Goal: Task Accomplishment & Management: Use online tool/utility

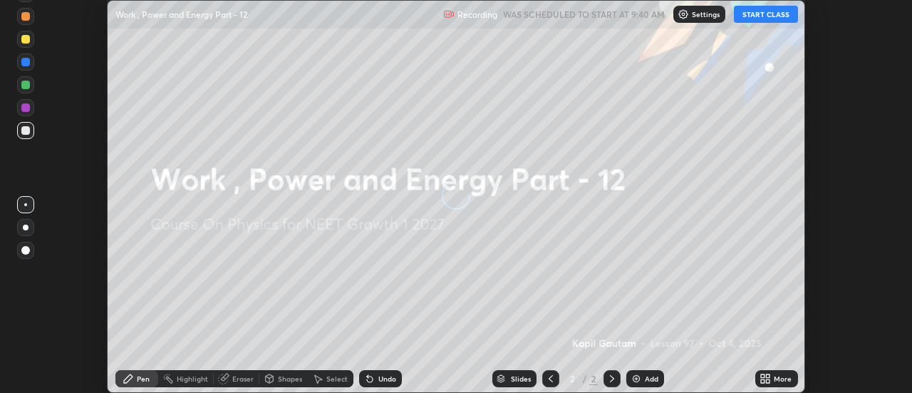
scroll to position [393, 911]
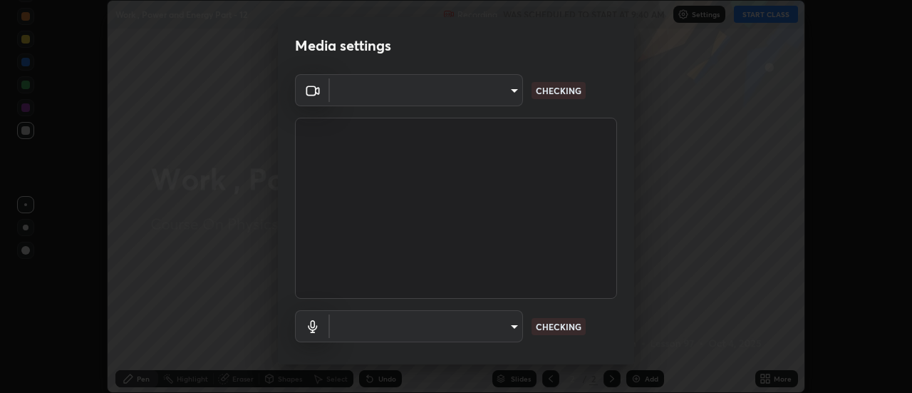
type input "6db99b6eec43879c9c37220b589585cee9a8a2a9ecad64e3b740b2de92d68dc4"
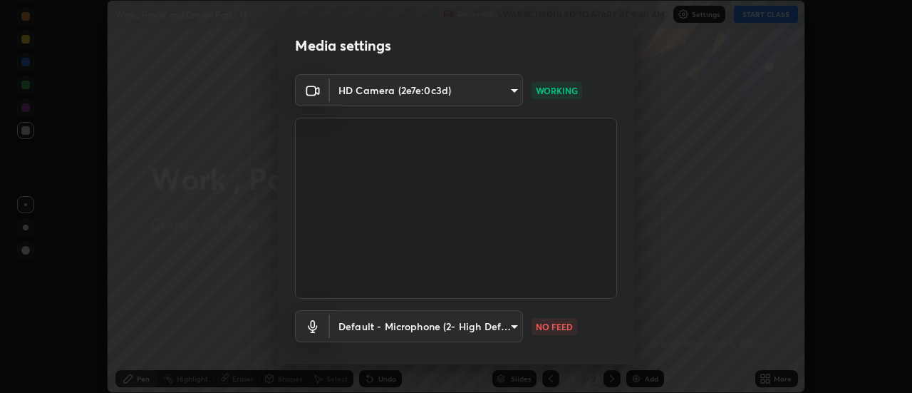
click at [422, 328] on body "Erase all Work , Power and Energy Part - 12 Recording WAS SCHEDULED TO START AT…" at bounding box center [456, 196] width 912 height 393
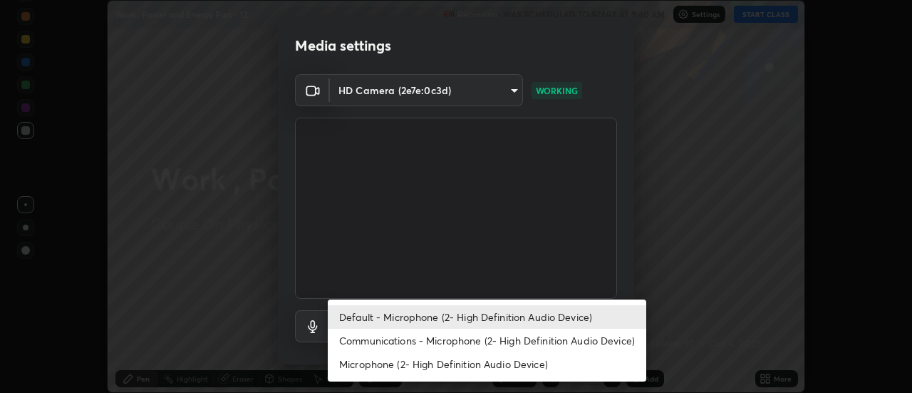
click at [398, 351] on li "Communications - Microphone (2- High Definition Audio Device)" at bounding box center [487, 340] width 318 height 24
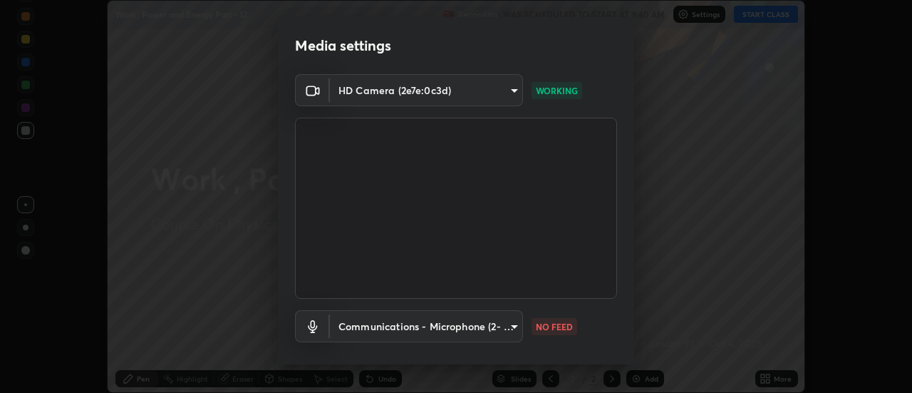
click at [389, 326] on body "Erase all Work , Power and Energy Part - 12 Recording WAS SCHEDULED TO START AT…" at bounding box center [456, 196] width 912 height 393
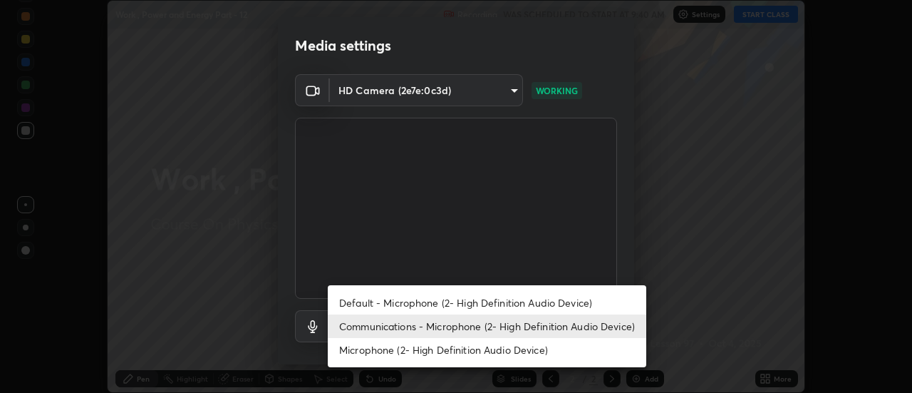
click at [384, 301] on li "Default - Microphone (2- High Definition Audio Device)" at bounding box center [487, 303] width 318 height 24
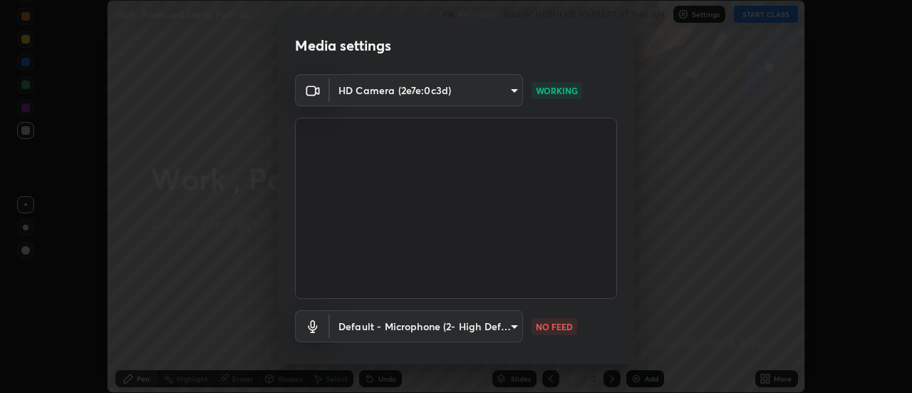
type input "default"
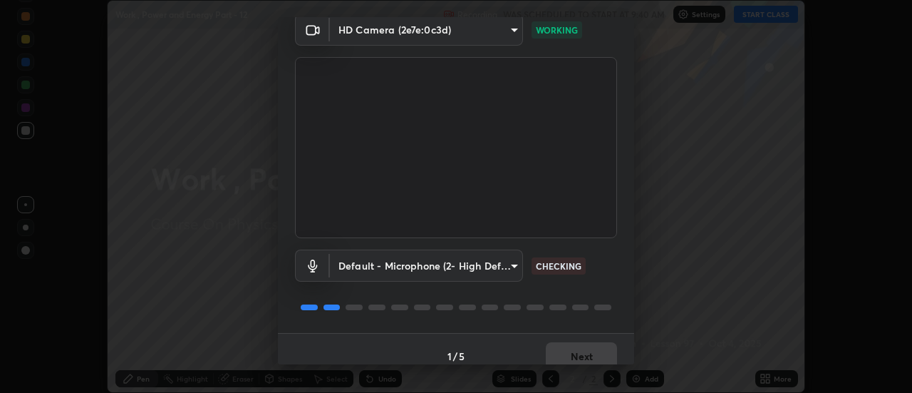
scroll to position [75, 0]
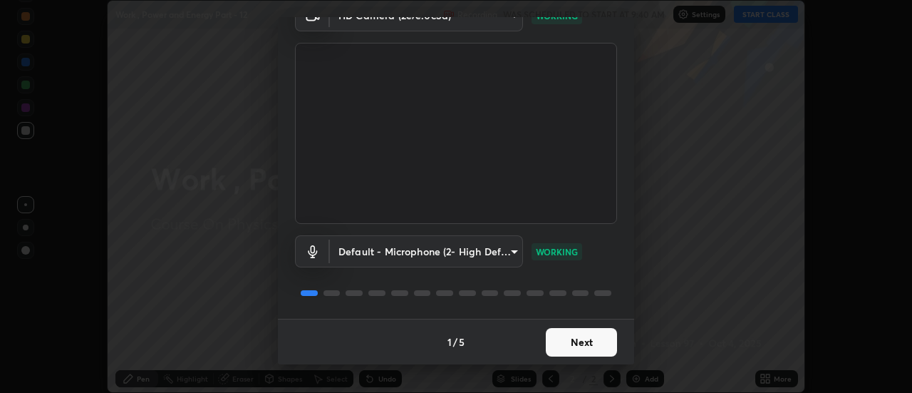
click at [569, 348] on button "Next" at bounding box center [581, 342] width 71 height 28
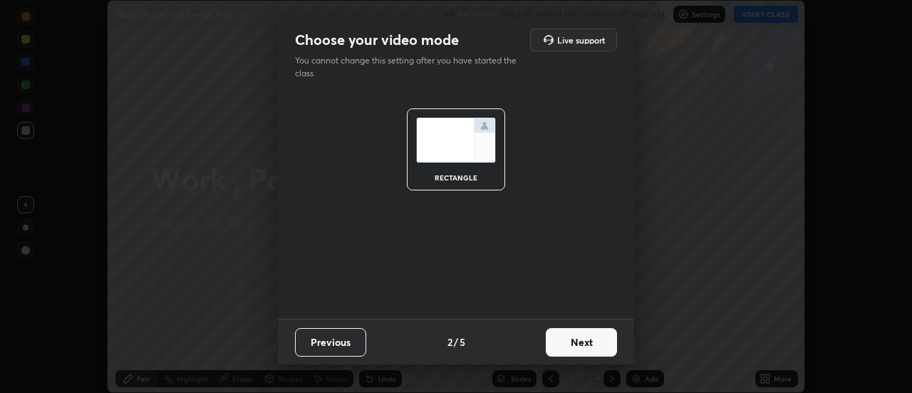
click at [571, 348] on button "Next" at bounding box center [581, 342] width 71 height 28
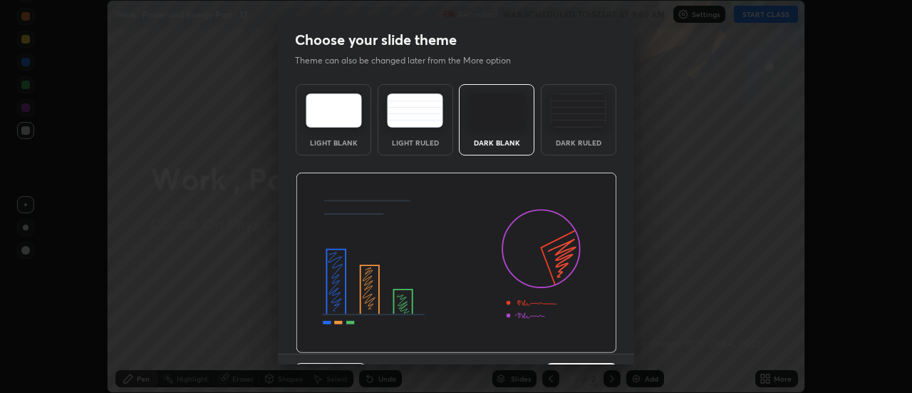
scroll to position [35, 0]
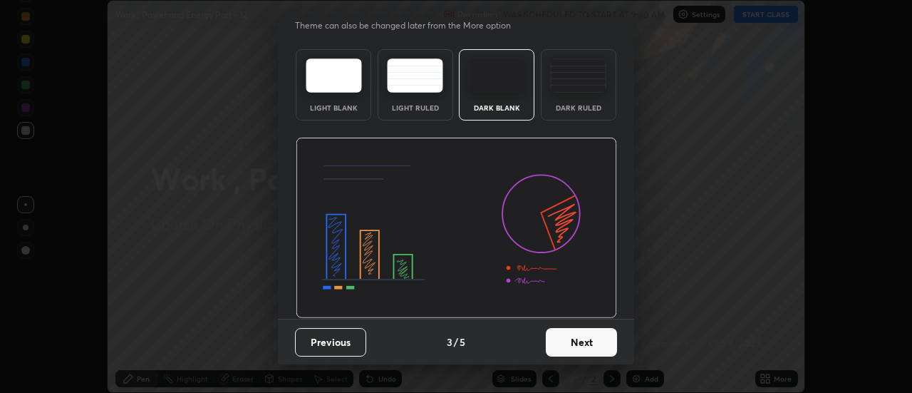
click at [591, 349] on button "Next" at bounding box center [581, 342] width 71 height 28
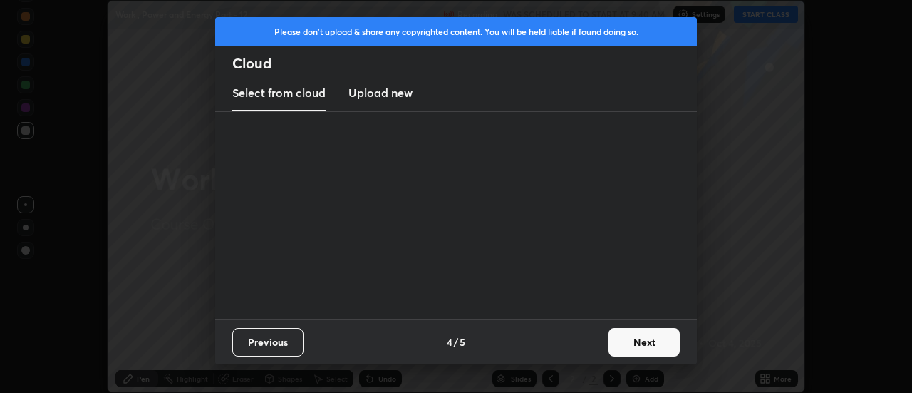
scroll to position [0, 0]
click at [638, 345] on button "Next" at bounding box center [643, 342] width 71 height 28
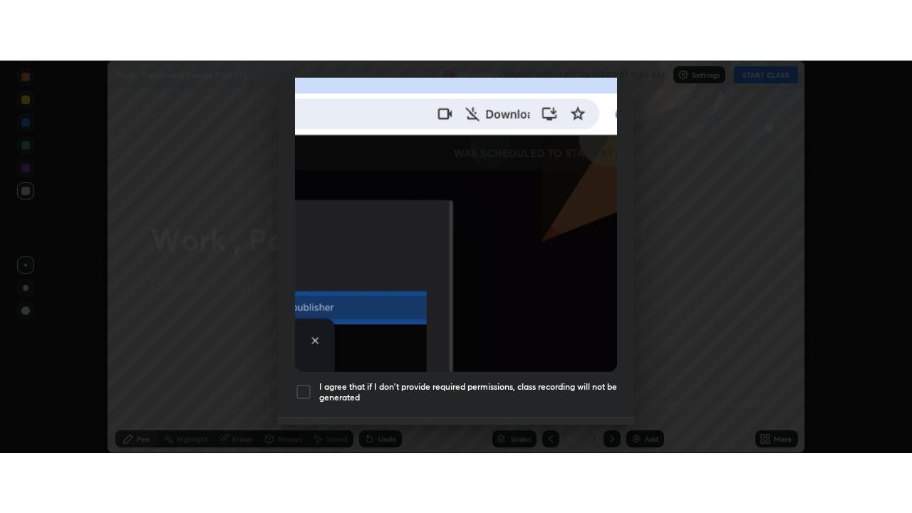
scroll to position [348, 0]
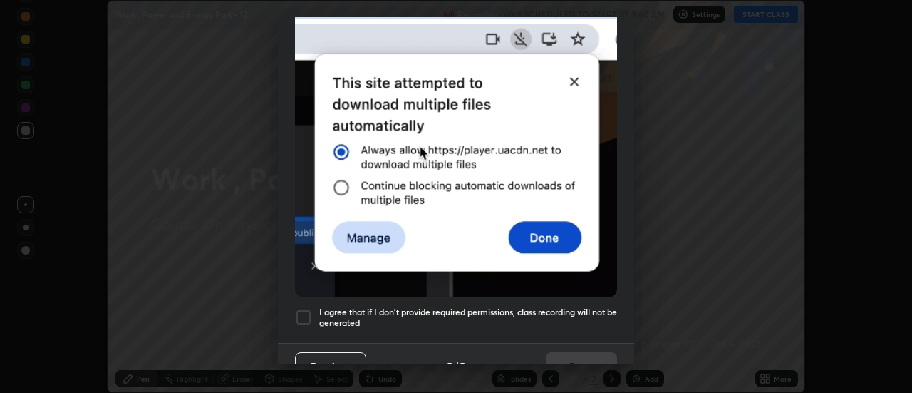
click at [299, 311] on div at bounding box center [303, 316] width 17 height 17
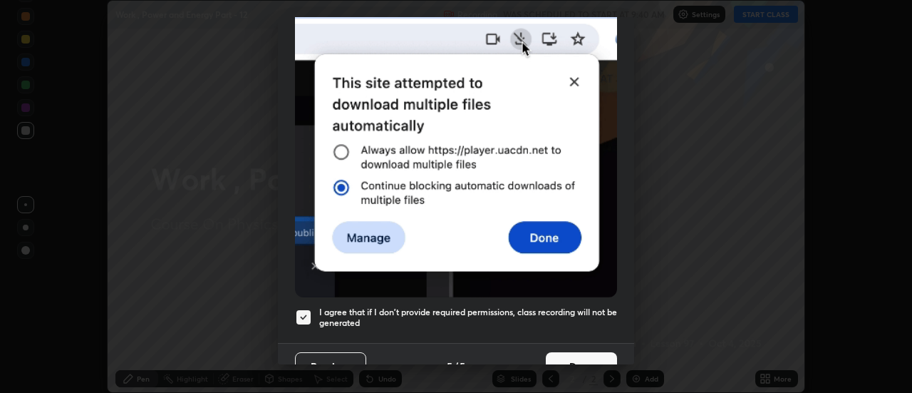
click at [569, 357] on button "Done" at bounding box center [581, 366] width 71 height 28
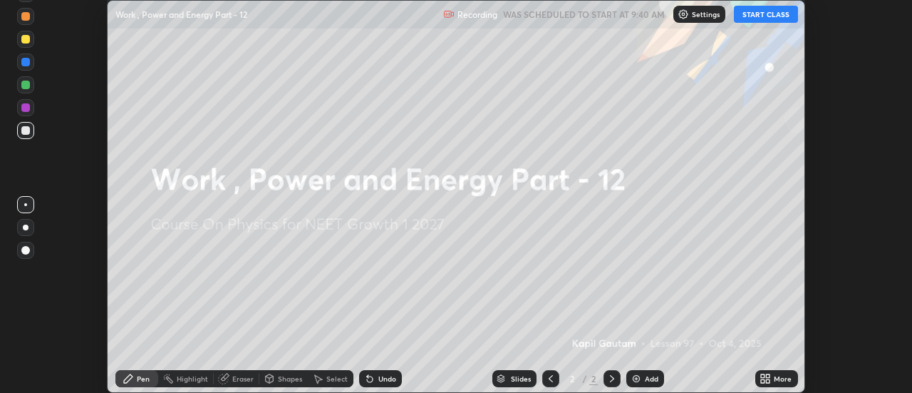
click at [764, 380] on icon at bounding box center [763, 381] width 4 height 4
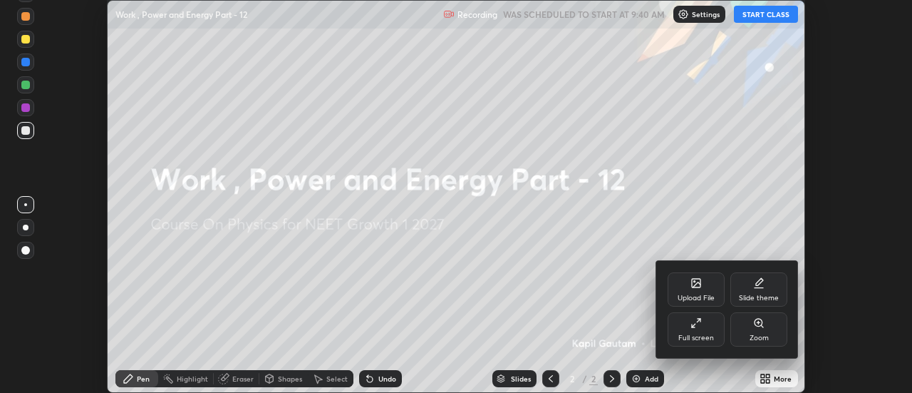
click at [700, 335] on div "Full screen" at bounding box center [696, 337] width 36 height 7
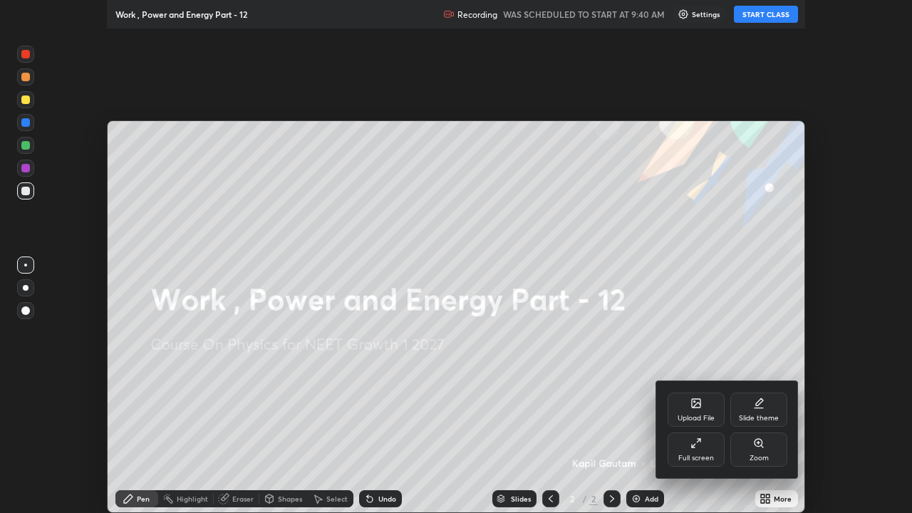
scroll to position [513, 912]
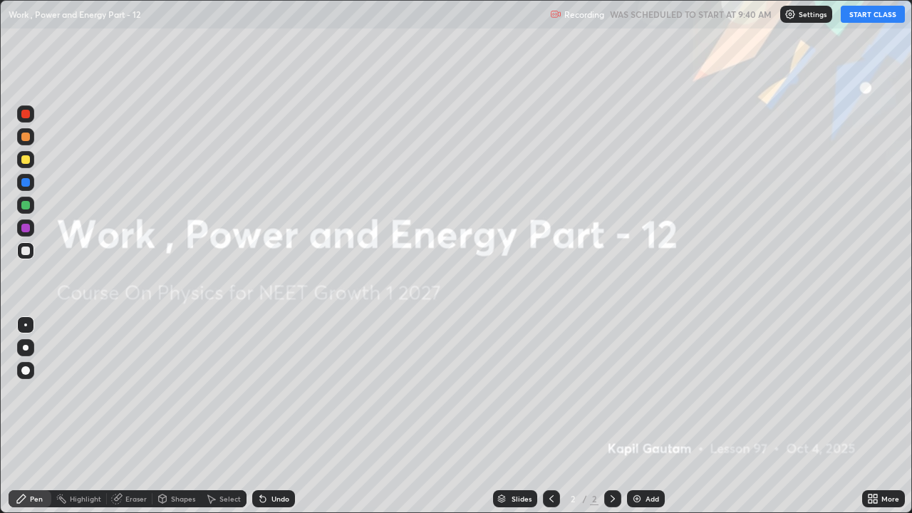
click at [640, 392] on img at bounding box center [636, 498] width 11 height 11
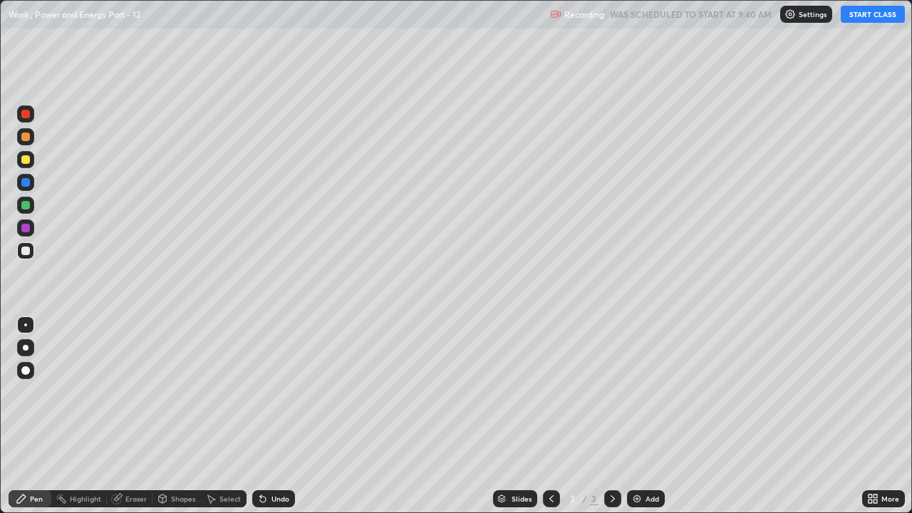
click at [863, 19] on button "START CLASS" at bounding box center [873, 14] width 64 height 17
click at [27, 348] on div at bounding box center [26, 348] width 6 height 6
click at [648, 392] on div "Add" at bounding box center [652, 498] width 14 height 7
click at [26, 160] on div at bounding box center [25, 159] width 9 height 9
click at [651, 392] on div "Add" at bounding box center [652, 498] width 14 height 7
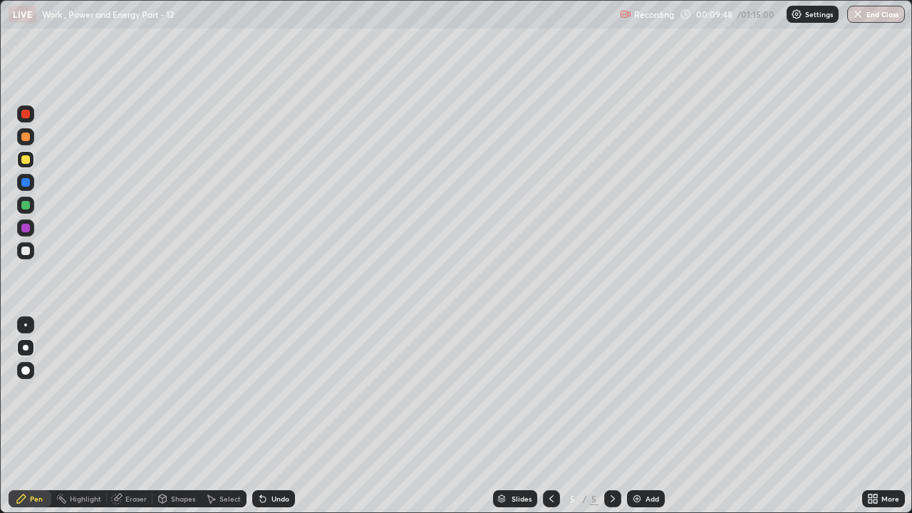
click at [29, 249] on div at bounding box center [25, 250] width 9 height 9
click at [638, 392] on img at bounding box center [636, 498] width 11 height 11
click at [25, 206] on div at bounding box center [25, 205] width 9 height 9
click at [638, 392] on img at bounding box center [636, 498] width 11 height 11
click at [26, 160] on div at bounding box center [25, 159] width 9 height 9
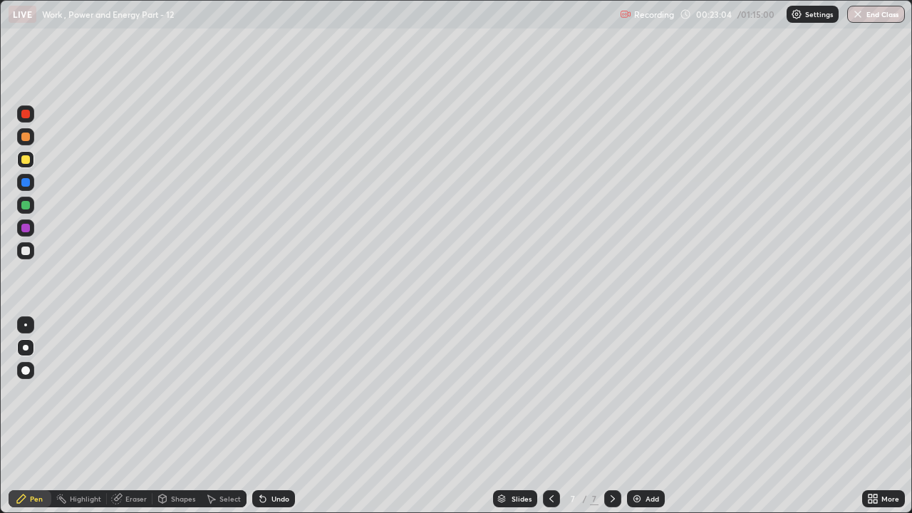
click at [284, 392] on div "Undo" at bounding box center [273, 498] width 43 height 17
click at [652, 392] on div "Add" at bounding box center [652, 498] width 14 height 7
click at [26, 249] on div at bounding box center [25, 250] width 9 height 9
click at [633, 392] on img at bounding box center [636, 498] width 11 height 11
click at [28, 207] on div at bounding box center [25, 205] width 9 height 9
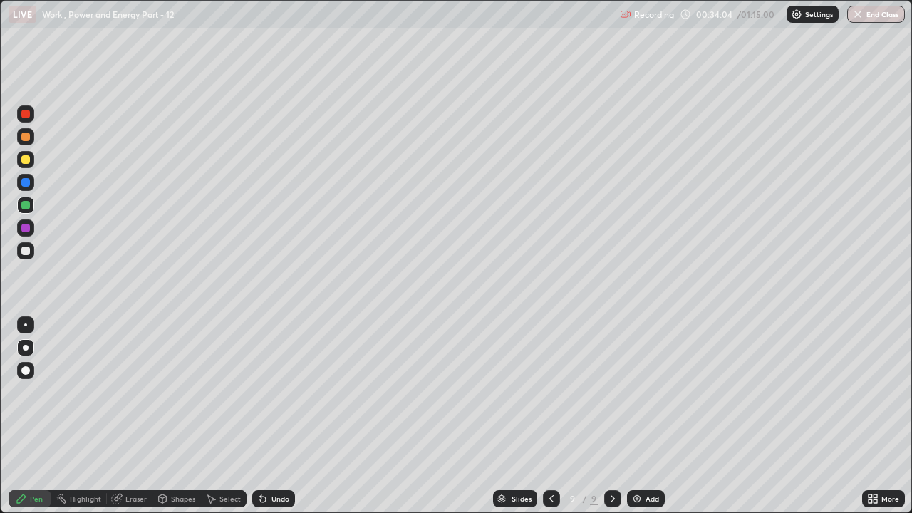
click at [279, 392] on div "Undo" at bounding box center [273, 498] width 43 height 17
click at [286, 392] on div "Undo" at bounding box center [280, 498] width 18 height 7
click at [285, 392] on div "Undo" at bounding box center [273, 498] width 43 height 17
click at [24, 251] on div at bounding box center [25, 250] width 9 height 9
click at [24, 161] on div at bounding box center [25, 159] width 9 height 9
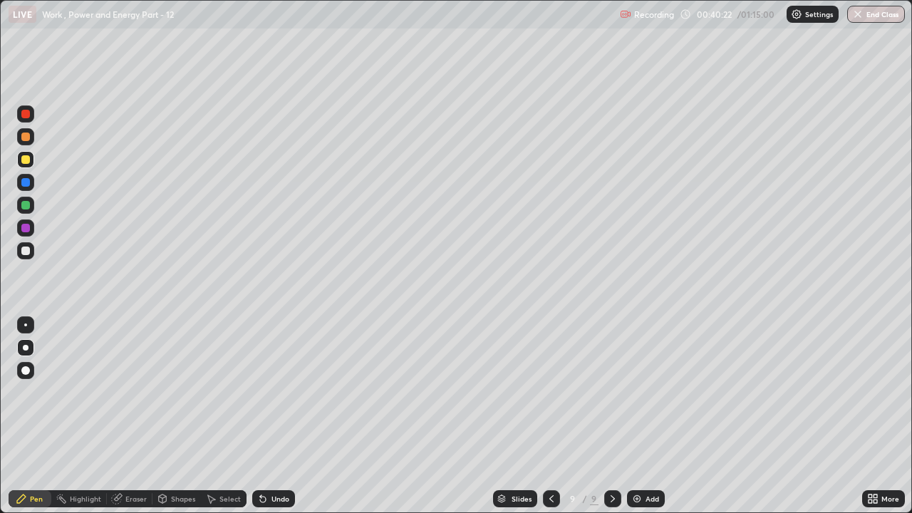
click at [643, 392] on div "Add" at bounding box center [646, 498] width 38 height 17
click at [556, 392] on div at bounding box center [550, 498] width 17 height 17
click at [610, 392] on icon at bounding box center [612, 498] width 11 height 11
click at [267, 392] on div "Undo" at bounding box center [273, 498] width 43 height 17
click at [26, 254] on div at bounding box center [25, 250] width 9 height 9
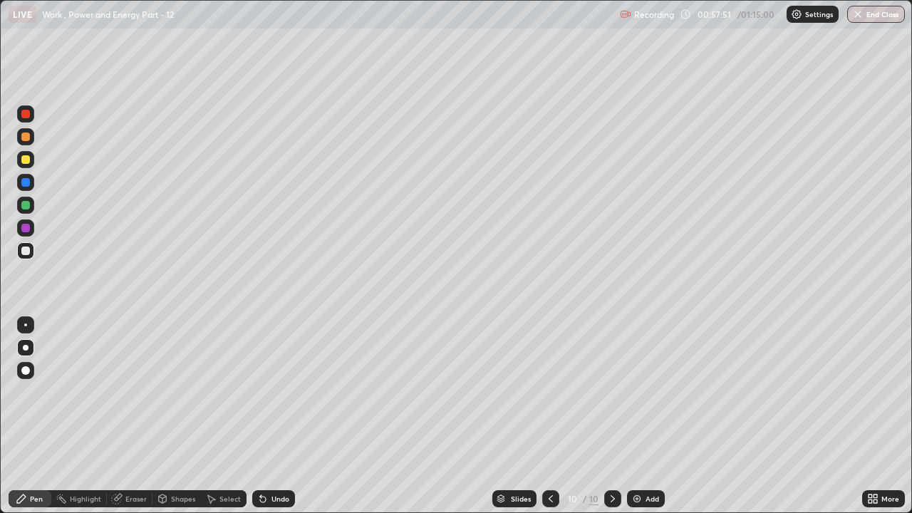
click at [637, 392] on img at bounding box center [636, 498] width 11 height 11
click at [28, 254] on div at bounding box center [25, 250] width 9 height 9
click at [649, 392] on div "Add" at bounding box center [652, 498] width 14 height 7
click at [26, 160] on div at bounding box center [25, 159] width 9 height 9
click at [645, 392] on div "Add" at bounding box center [652, 498] width 14 height 7
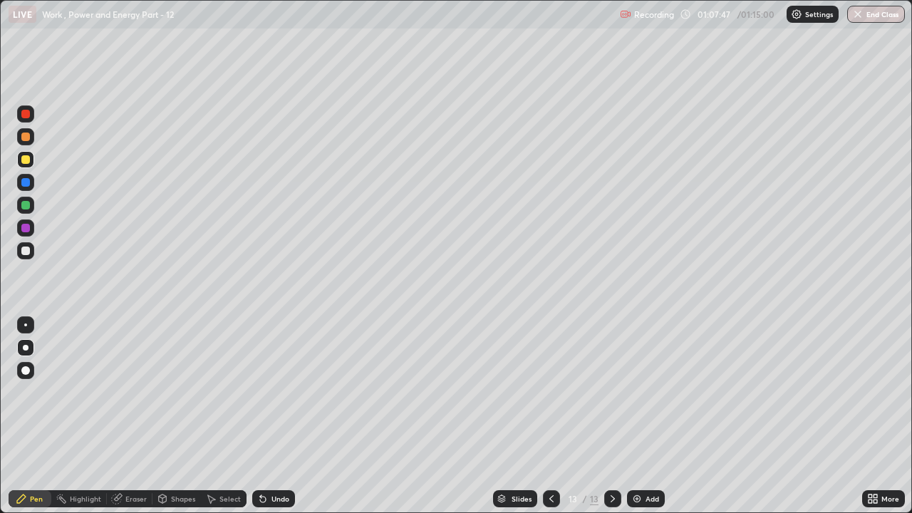
click at [31, 247] on div at bounding box center [25, 250] width 17 height 17
click at [880, 14] on button "End Class" at bounding box center [876, 14] width 56 height 17
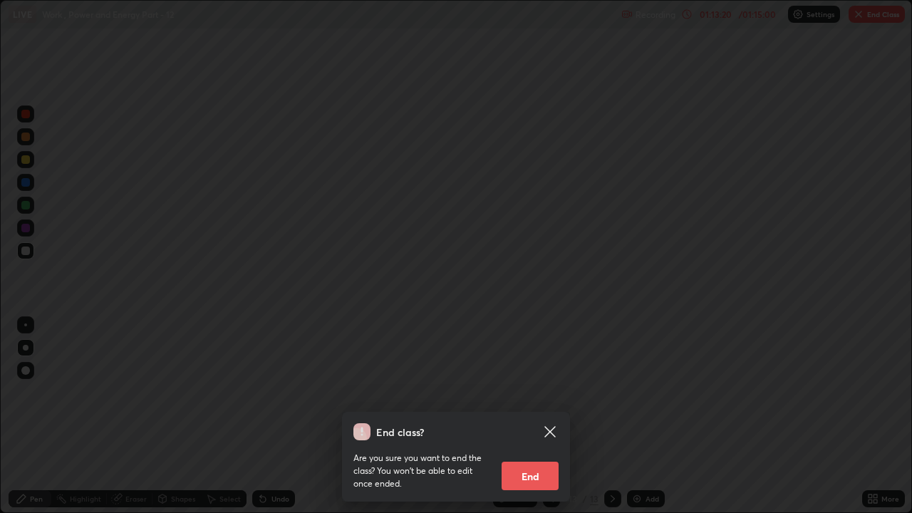
click at [531, 392] on button "End" at bounding box center [530, 476] width 57 height 28
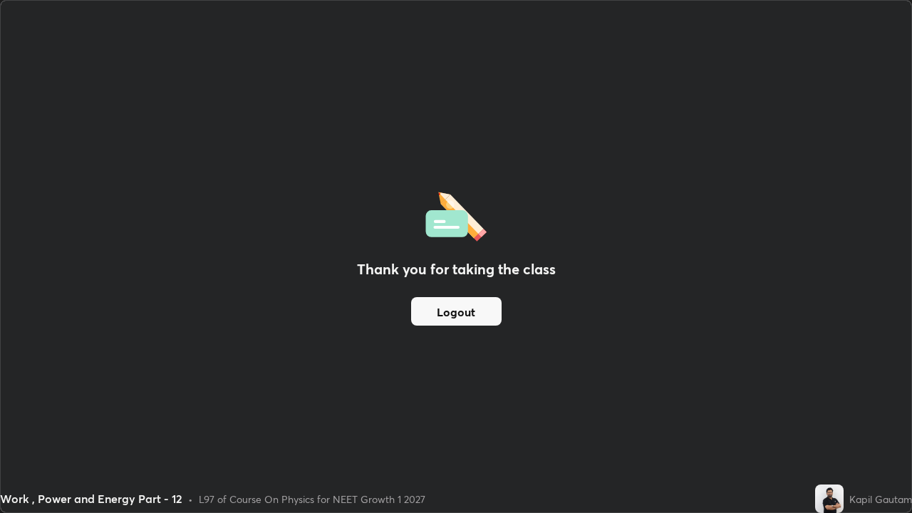
click at [445, 308] on button "Logout" at bounding box center [456, 311] width 90 height 28
